Goal: Task Accomplishment & Management: Complete application form

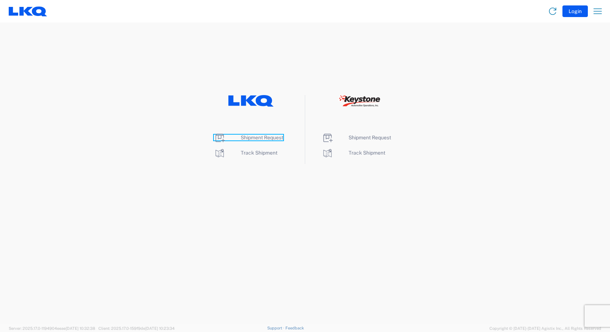
click at [268, 138] on span "Shipment Request" at bounding box center [262, 138] width 42 height 6
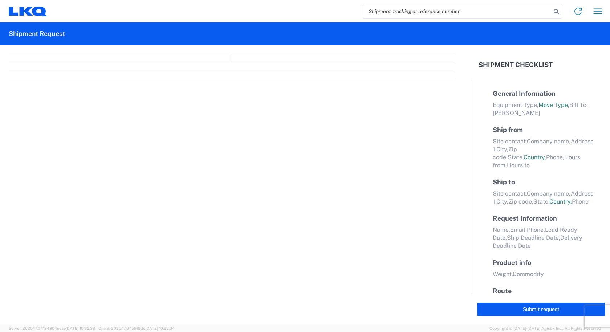
select select "FULL"
select select "LBS"
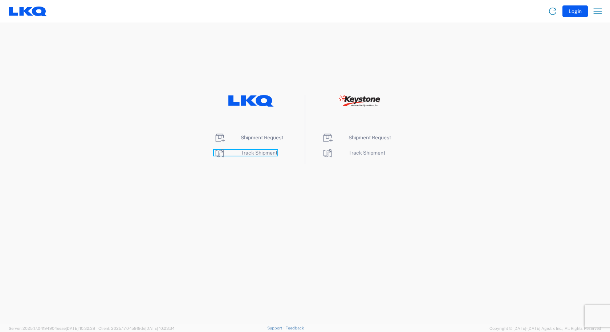
click at [253, 153] on span "Track Shipment" at bounding box center [259, 153] width 37 height 6
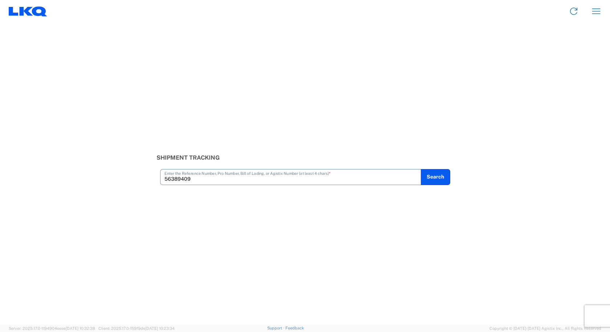
type input "56389409"
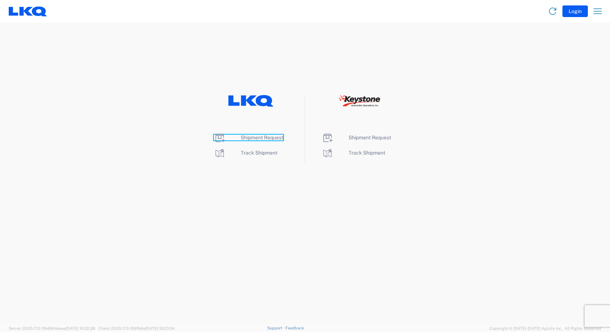
click at [268, 135] on span "Shipment Request" at bounding box center [262, 138] width 42 height 6
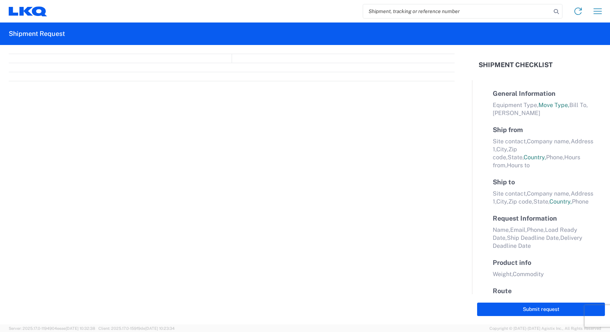
select select "FULL"
select select "LBS"
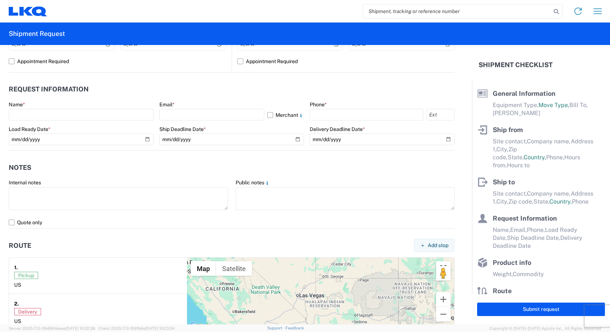
scroll to position [357, 0]
